Goal: Task Accomplishment & Management: Manage account settings

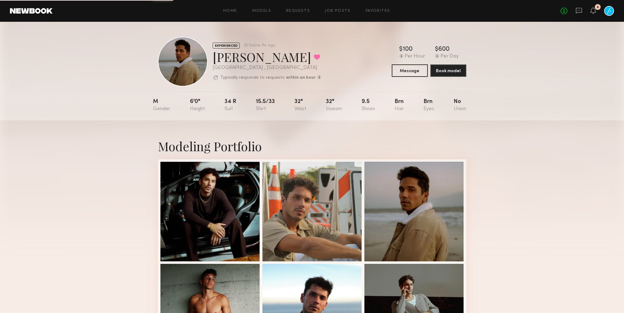
click at [293, 8] on div "Home Models Requests Job Posts Favorites Sign Out No fees up to $5,000 6" at bounding box center [333, 11] width 561 height 10
click at [294, 10] on link "Requests" at bounding box center [298, 11] width 24 height 4
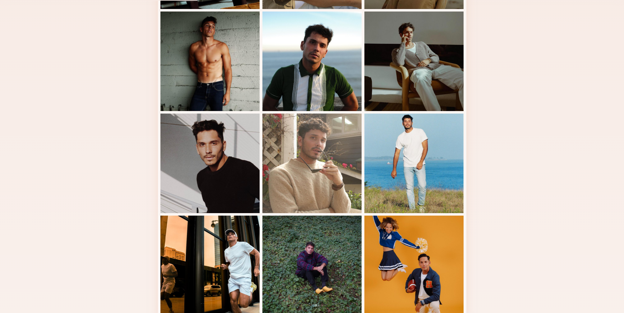
scroll to position [267, 0]
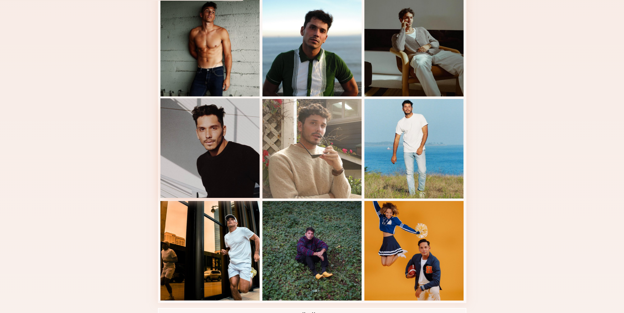
click at [252, 151] on div at bounding box center [209, 147] width 99 height 99
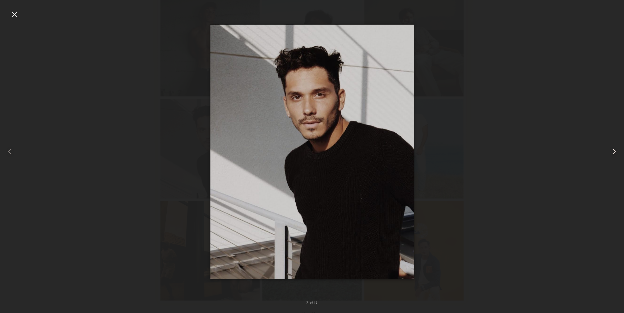
click at [616, 153] on common-icon at bounding box center [614, 151] width 10 height 10
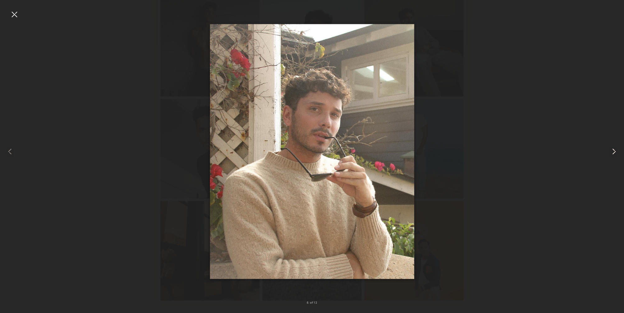
click at [616, 153] on common-icon at bounding box center [614, 151] width 10 height 10
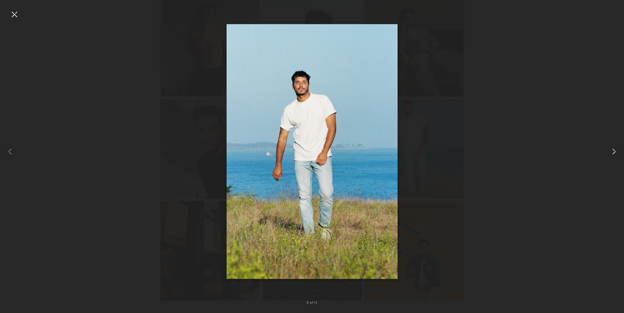
click at [616, 153] on common-icon at bounding box center [614, 151] width 10 height 10
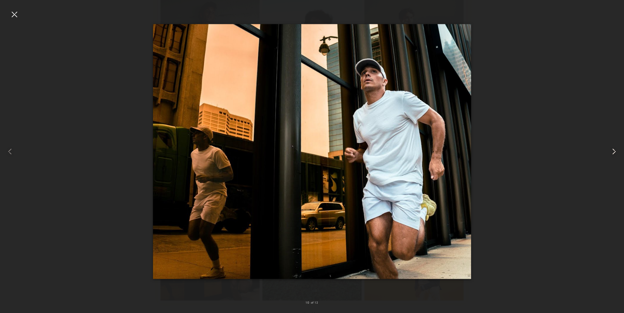
click at [616, 153] on common-icon at bounding box center [614, 151] width 10 height 10
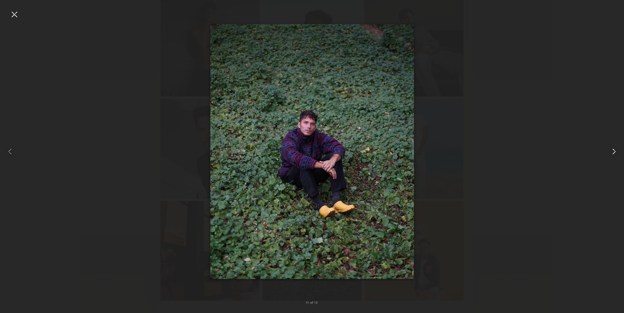
click at [616, 153] on common-icon at bounding box center [614, 151] width 10 height 10
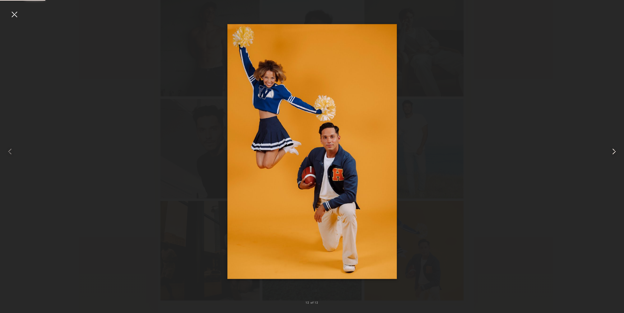
click at [616, 153] on common-icon at bounding box center [614, 151] width 10 height 10
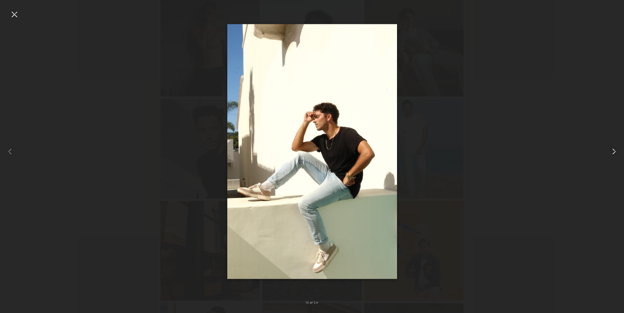
click at [616, 153] on common-icon at bounding box center [614, 151] width 10 height 10
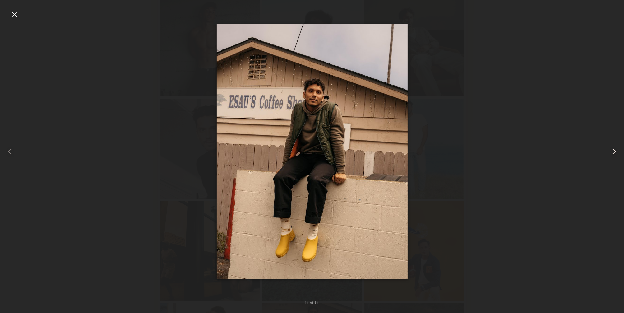
click at [609, 150] on common-icon at bounding box center [614, 151] width 10 height 10
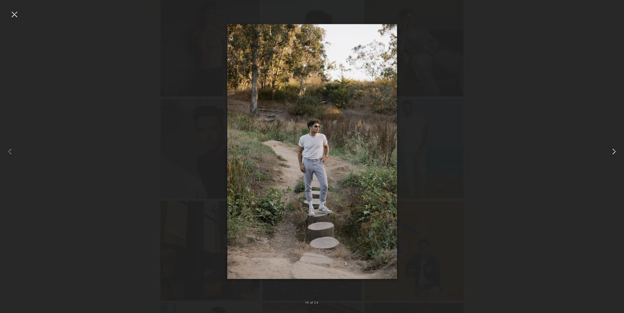
click at [609, 150] on common-icon at bounding box center [614, 151] width 10 height 10
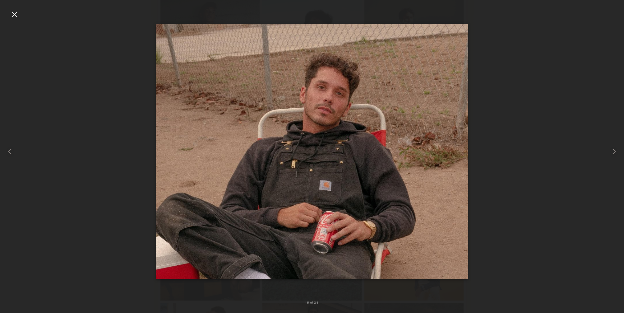
click at [11, 12] on div at bounding box center [14, 14] width 10 height 10
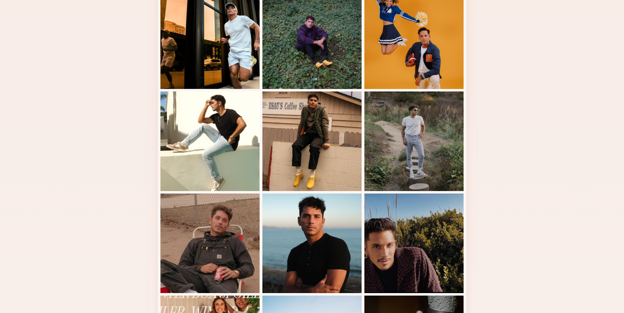
scroll to position [477, 0]
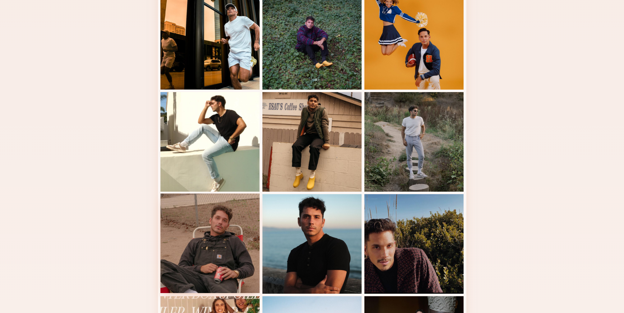
click at [191, 243] on div at bounding box center [209, 242] width 99 height 99
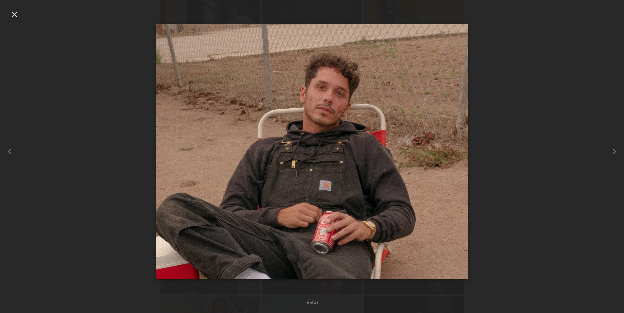
click at [13, 11] on div at bounding box center [14, 14] width 10 height 10
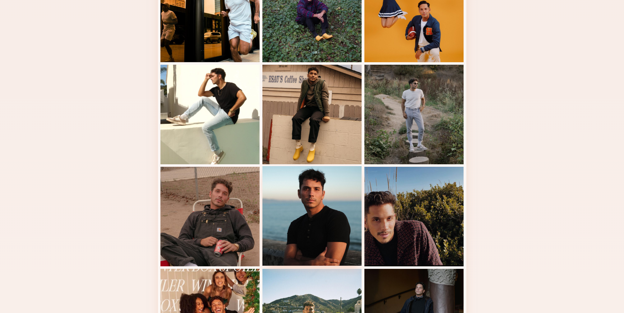
scroll to position [497, 0]
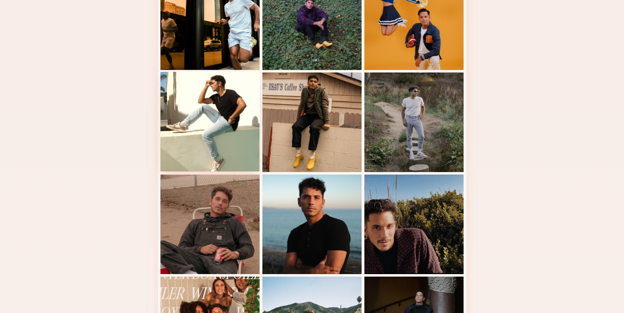
click at [209, 118] on div at bounding box center [209, 121] width 99 height 99
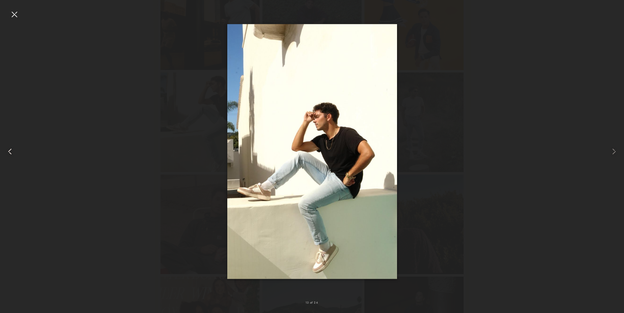
click at [7, 153] on common-icon at bounding box center [10, 151] width 10 height 10
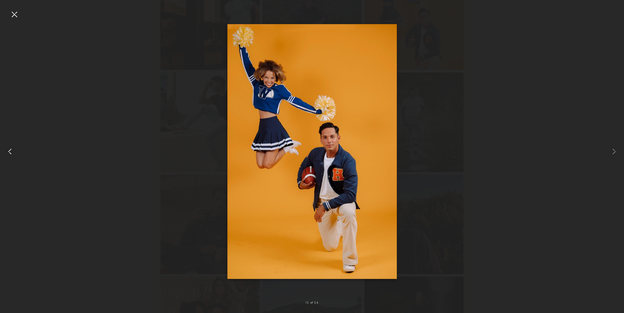
click at [7, 153] on common-icon at bounding box center [10, 151] width 10 height 10
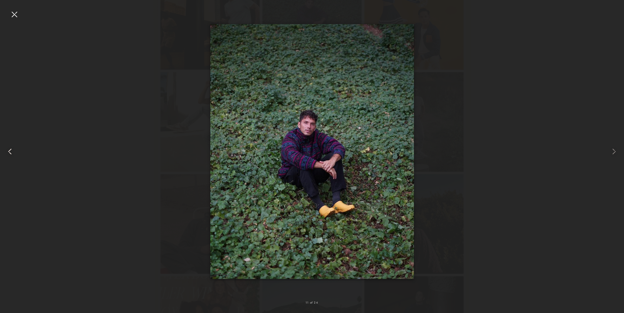
click at [7, 153] on common-icon at bounding box center [10, 151] width 10 height 10
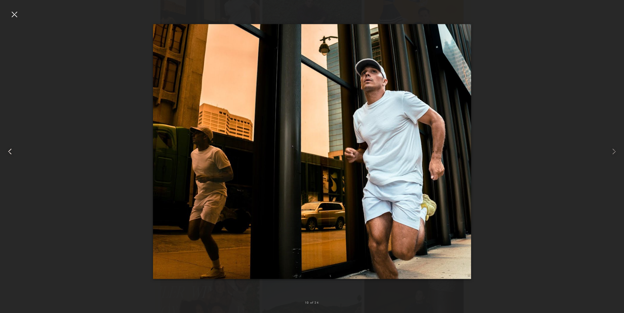
click at [7, 153] on common-icon at bounding box center [10, 151] width 10 height 10
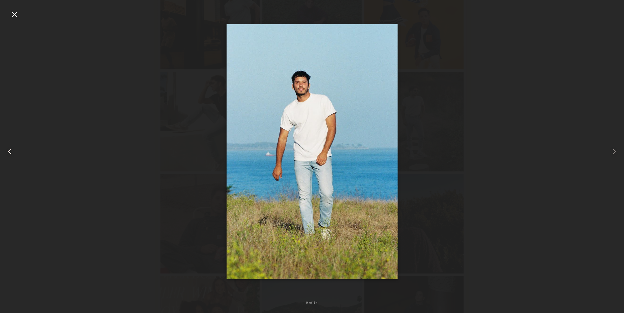
scroll to position [499, 0]
click at [7, 153] on common-icon at bounding box center [10, 151] width 10 height 10
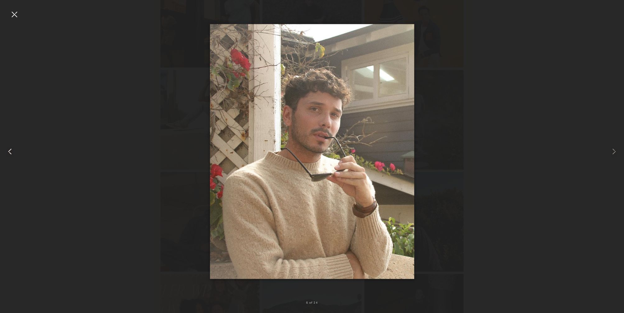
click at [7, 153] on common-icon at bounding box center [10, 151] width 10 height 10
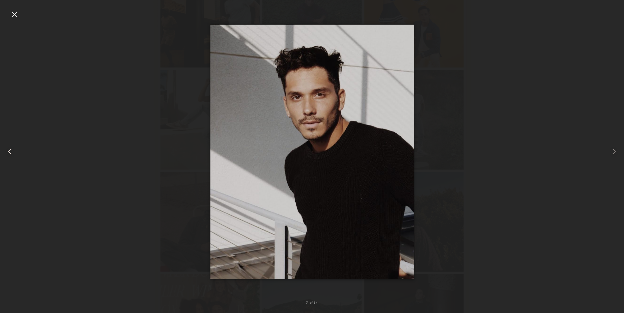
click at [7, 153] on common-icon at bounding box center [10, 151] width 10 height 10
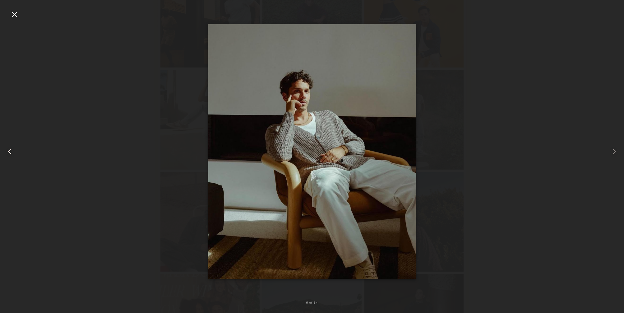
click at [7, 153] on common-icon at bounding box center [10, 151] width 10 height 10
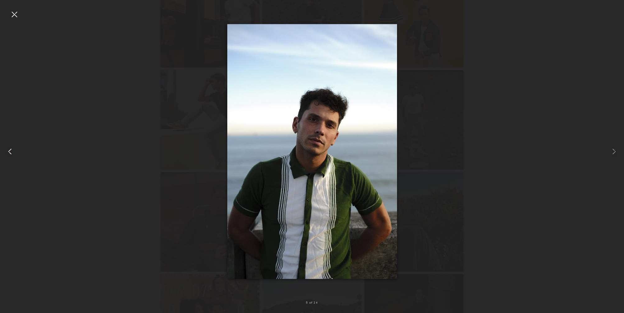
click at [7, 153] on common-icon at bounding box center [10, 151] width 10 height 10
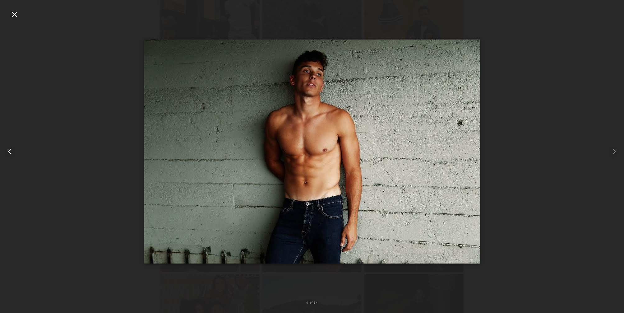
click at [7, 153] on common-icon at bounding box center [10, 151] width 10 height 10
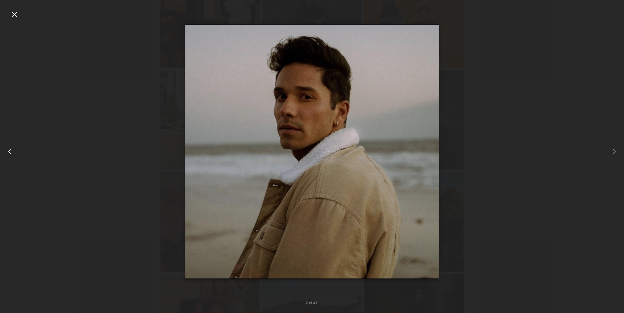
click at [7, 153] on common-icon at bounding box center [10, 151] width 10 height 10
